Goal: Check status: Check status

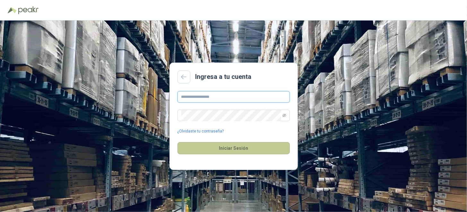
type input "**********"
click at [244, 149] on button "Iniciar Sesión" at bounding box center [233, 148] width 112 height 12
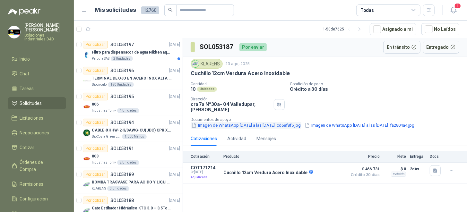
click at [263, 122] on button "Imagen de WhatsApp [DATE] a las [DATE]_cd68f8f5.jpg" at bounding box center [245, 125] width 111 height 7
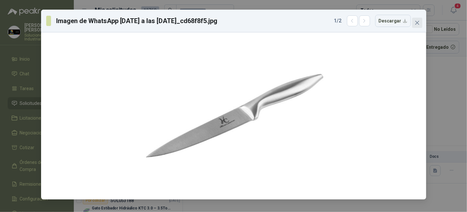
click at [420, 23] on span "Close" at bounding box center [417, 22] width 10 height 5
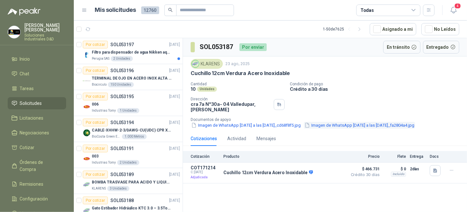
click at [393, 122] on button "Imagen de WhatsApp [DATE] a las [DATE]_fa2804a4.jpg" at bounding box center [359, 125] width 111 height 7
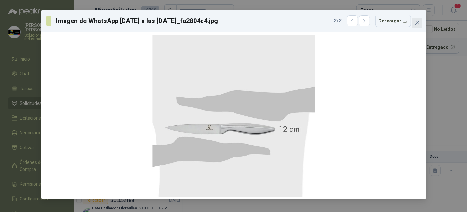
click at [417, 26] on button "Close" at bounding box center [417, 23] width 10 height 10
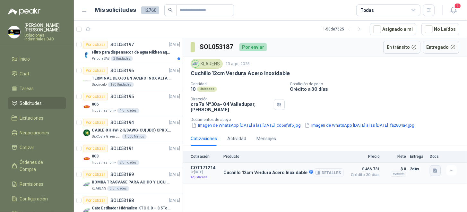
click at [438, 166] on button "button" at bounding box center [434, 170] width 11 height 11
click at [410, 153] on button "cuchillo verdurero.png" at bounding box center [411, 151] width 49 height 7
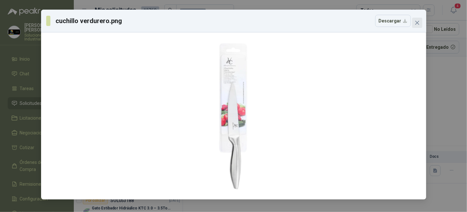
click at [420, 22] on span "Close" at bounding box center [417, 22] width 10 height 5
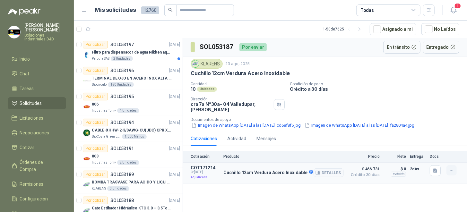
click at [452, 170] on icon "button" at bounding box center [451, 170] width 3 height 0
click at [329, 168] on button "Detalles" at bounding box center [328, 172] width 30 height 9
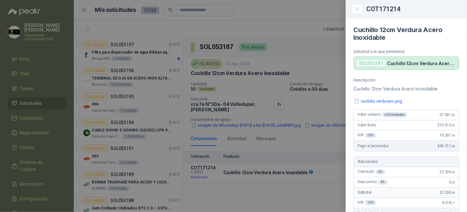
click at [306, 47] on div at bounding box center [233, 106] width 467 height 212
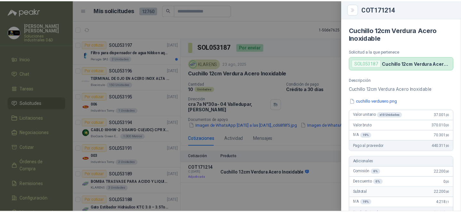
scroll to position [215, 0]
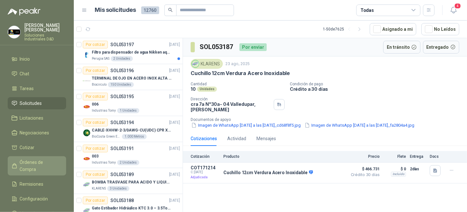
click at [45, 156] on link "Órdenes de Compra" at bounding box center [37, 165] width 58 height 19
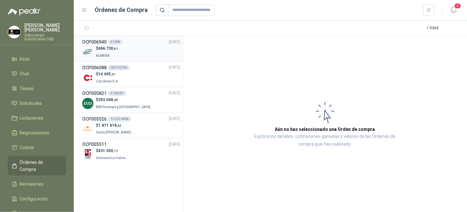
click at [126, 48] on div "$ 466.730 ,61 KLARENS" at bounding box center [131, 52] width 98 height 13
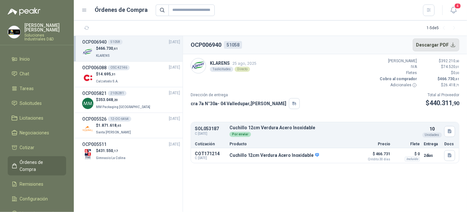
click at [432, 46] on button "Descargar PDF" at bounding box center [435, 44] width 47 height 13
click at [289, 65] on div "KLARENS 25 ago, 2025 1 solicitudes Directo Valor Bruto $ 392.210 ,60 IVA $ 74.5…" at bounding box center [324, 73] width 268 height 30
click at [447, 157] on icon "button" at bounding box center [449, 155] width 5 height 5
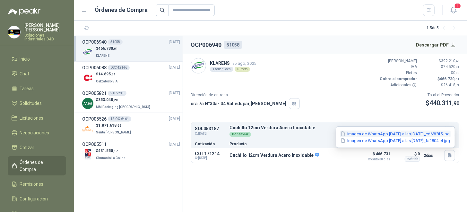
click at [417, 133] on button "Imagen de WhatsApp [DATE] a las [DATE]_cd68f8f5.jpg" at bounding box center [395, 134] width 111 height 7
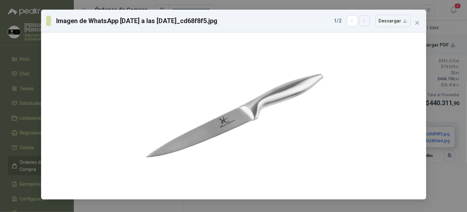
click at [366, 20] on icon "button" at bounding box center [363, 20] width 5 height 5
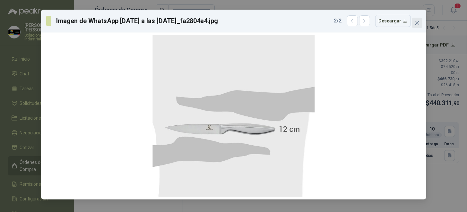
click at [415, 21] on icon "close" at bounding box center [416, 22] width 5 height 5
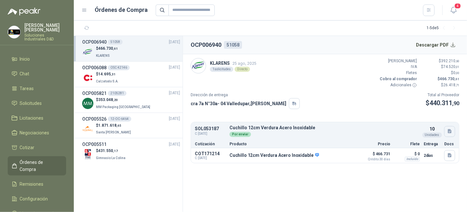
click at [449, 131] on icon "button" at bounding box center [449, 131] width 4 height 4
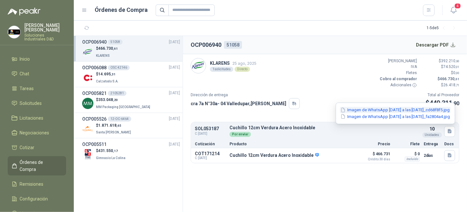
click at [380, 109] on button "Imagen de WhatsApp [DATE] a las [DATE]_cd68f8f5.jpg" at bounding box center [395, 110] width 111 height 7
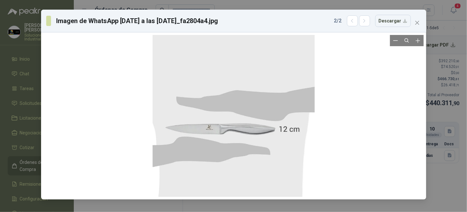
click at [395, 86] on div at bounding box center [234, 116] width 380 height 162
click at [417, 22] on icon "close" at bounding box center [416, 22] width 5 height 5
